Goal: Task Accomplishment & Management: Complete application form

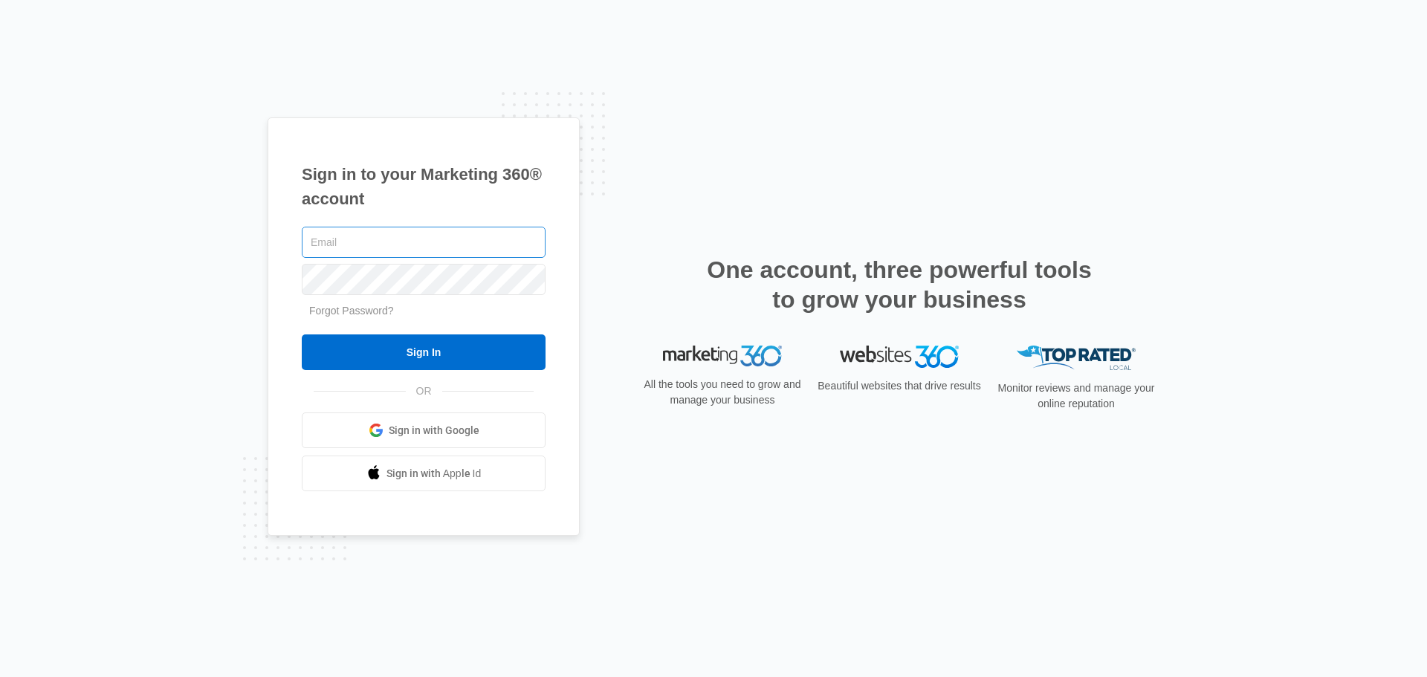
type input "[PERSON_NAME][EMAIL_ADDRESS][DOMAIN_NAME]"
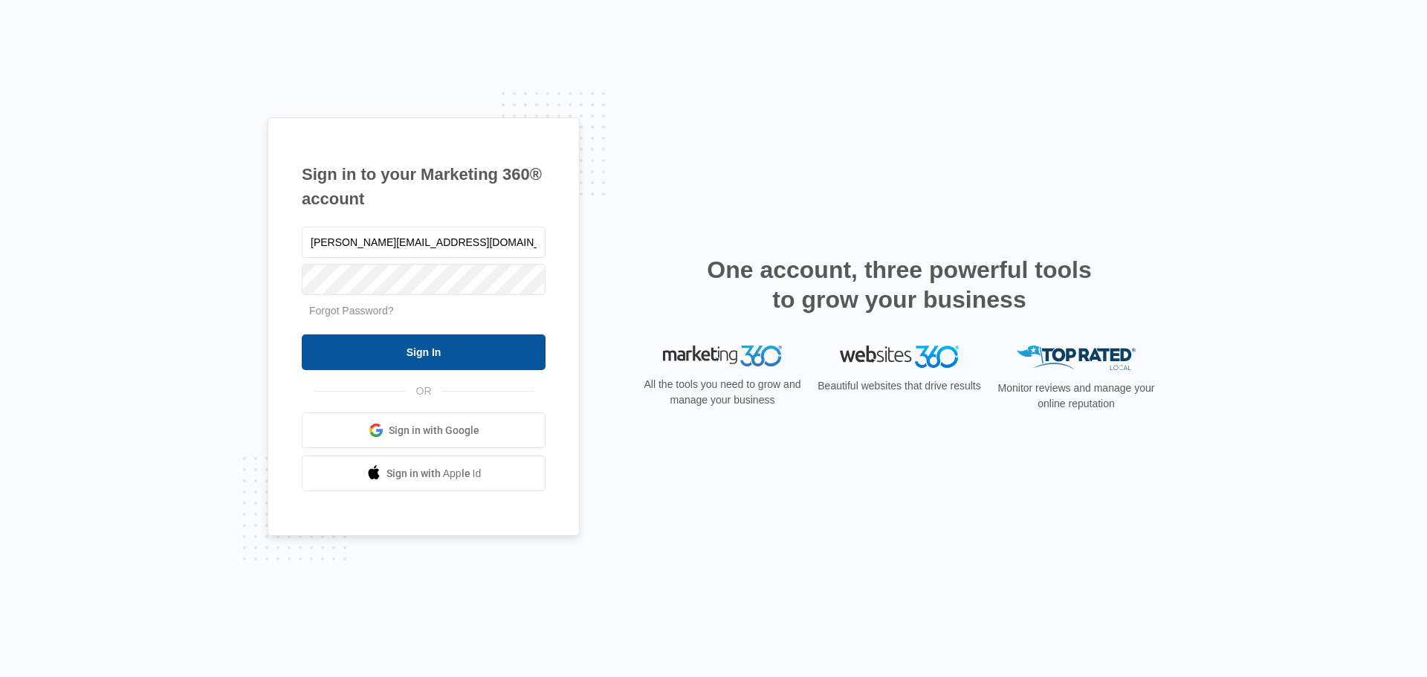
click at [426, 348] on input "Sign In" at bounding box center [424, 352] width 244 height 36
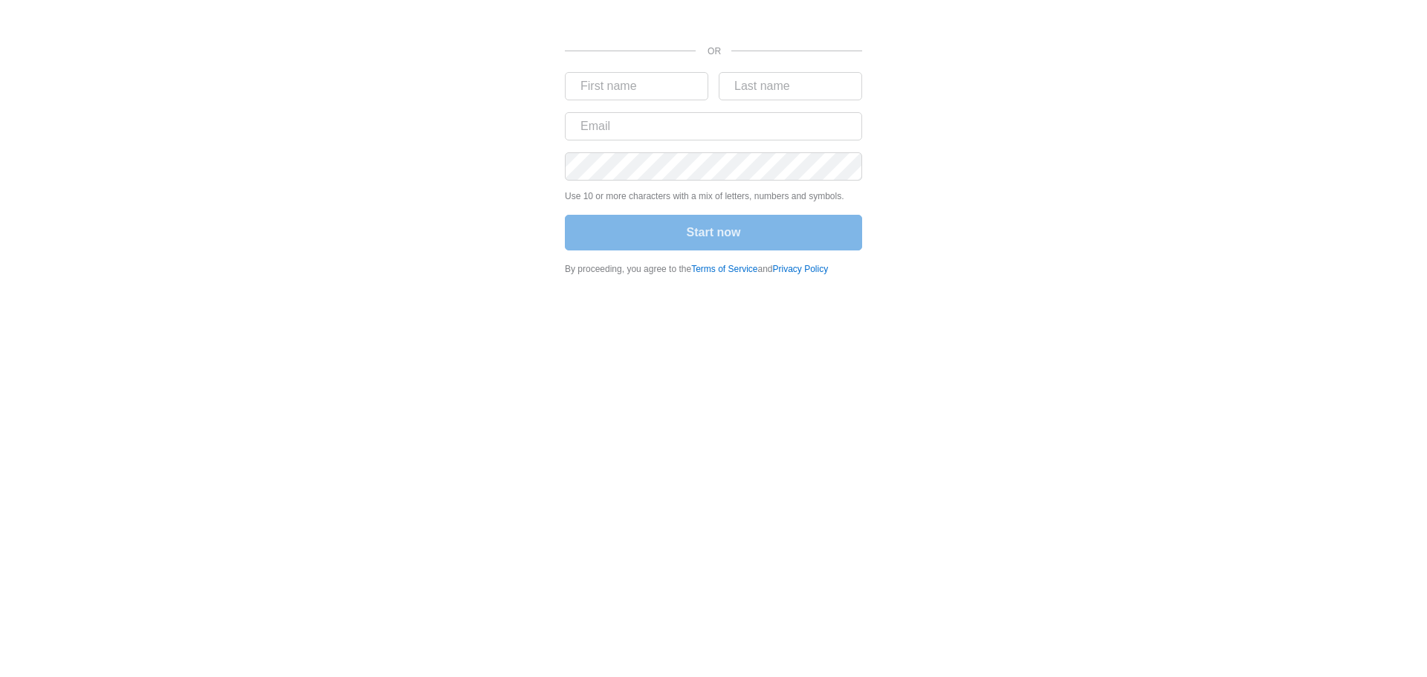
click at [892, 143] on div "OR Use 10 or more characters with a mix of letters, numbers and symbols. Start …" at bounding box center [713, 142] width 892 height 285
